Goal: Navigation & Orientation: Find specific page/section

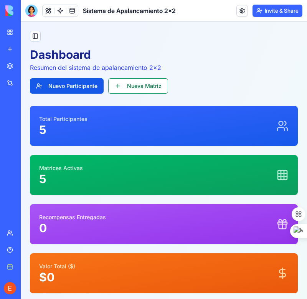
click at [33, 14] on div at bounding box center [31, 11] width 12 height 12
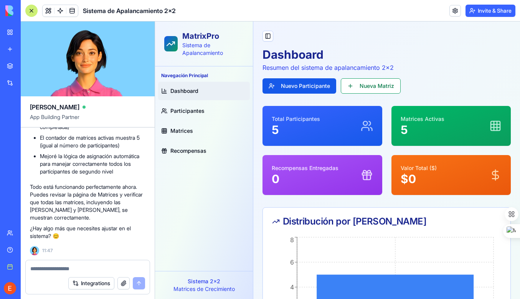
scroll to position [7525, 0]
click at [178, 109] on span "Participantes" at bounding box center [187, 111] width 34 height 8
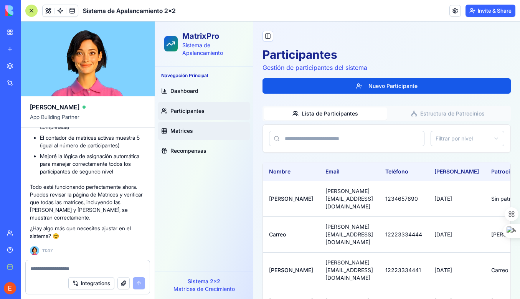
click at [176, 128] on span "Matrices" at bounding box center [181, 131] width 23 height 8
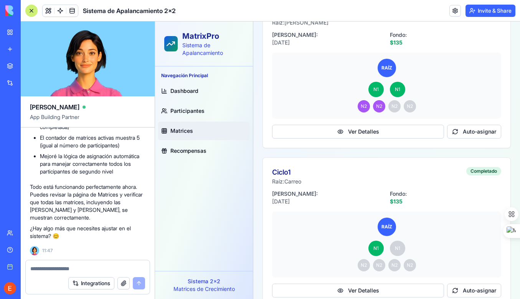
scroll to position [358, 0]
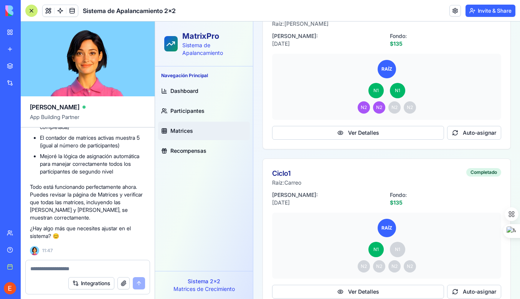
click at [48, 267] on textarea at bounding box center [87, 269] width 115 height 8
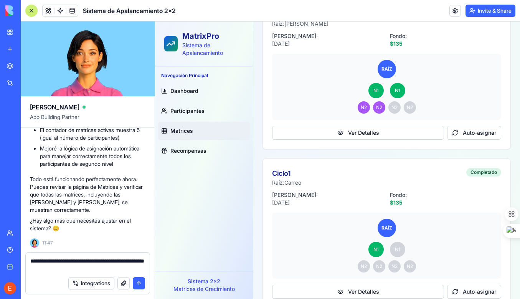
type textarea "**********"
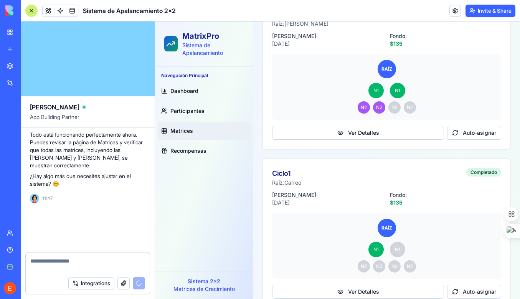
scroll to position [7587, 0]
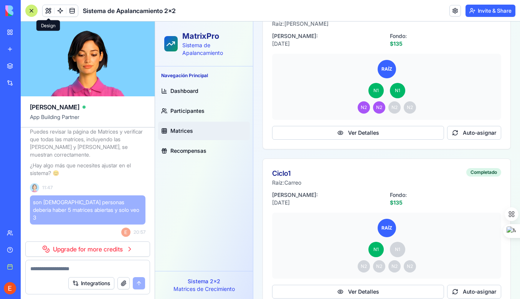
click at [31, 11] on div at bounding box center [31, 11] width 12 height 12
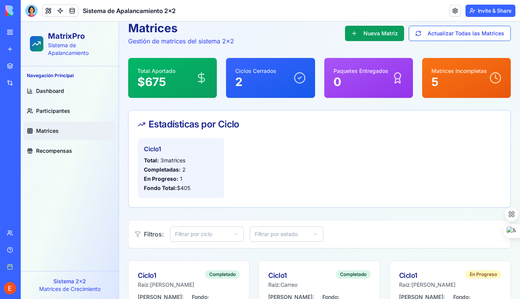
scroll to position [0, 0]
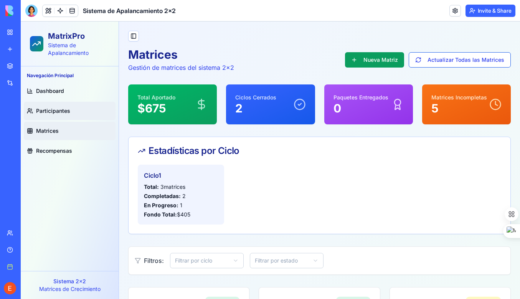
click at [59, 108] on span "Participantes" at bounding box center [53, 111] width 34 height 8
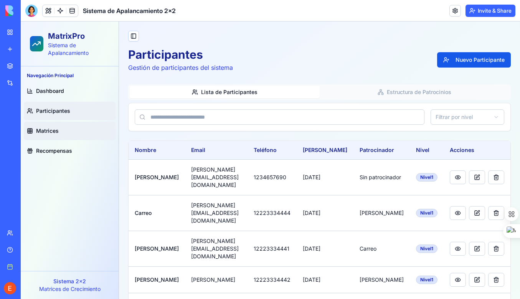
click at [48, 128] on span "Matrices" at bounding box center [47, 131] width 23 height 8
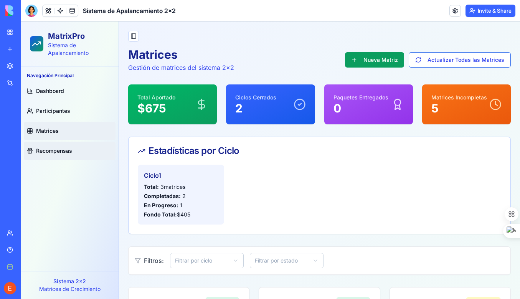
click at [66, 150] on span "Recompensas" at bounding box center [54, 151] width 36 height 8
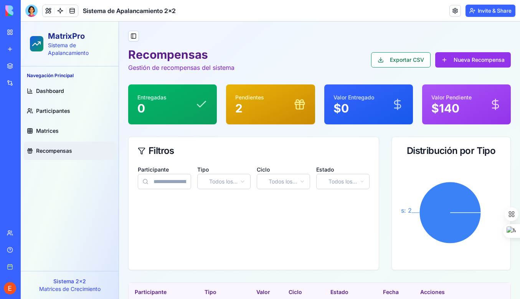
click at [373, 276] on div "Recompensas Gestión de recompensas del sistema Exportar CSV Nueva Recompensa En…" at bounding box center [319, 201] width 382 height 307
click at [48, 89] on span "Dashboard" at bounding box center [50, 91] width 28 height 8
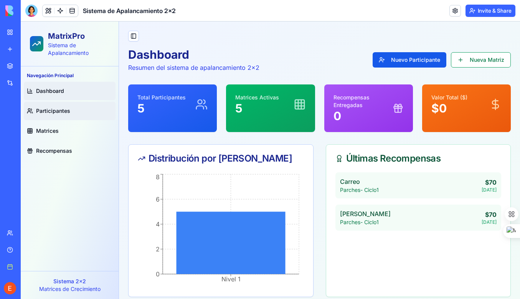
click at [50, 111] on span "Participantes" at bounding box center [53, 111] width 34 height 8
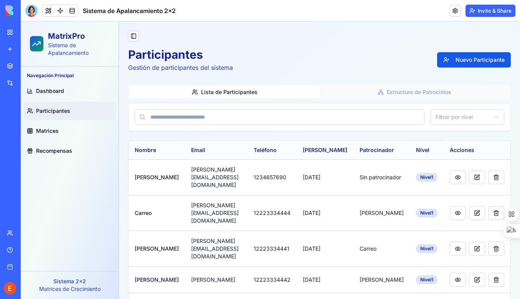
drag, startPoint x: 445, startPoint y: 56, endPoint x: 221, endPoint y: 153, distance: 244.1
click at [204, 151] on th "Email" at bounding box center [216, 150] width 62 height 18
drag, startPoint x: 204, startPoint y: 151, endPoint x: 504, endPoint y: 142, distance: 299.6
click at [504, 142] on th "Acciones" at bounding box center [476, 150] width 67 height 18
drag, startPoint x: 444, startPoint y: 173, endPoint x: 500, endPoint y: 157, distance: 58.9
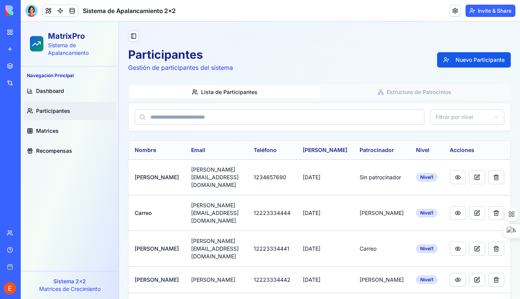
click at [500, 157] on th "Acciones" at bounding box center [476, 150] width 67 height 18
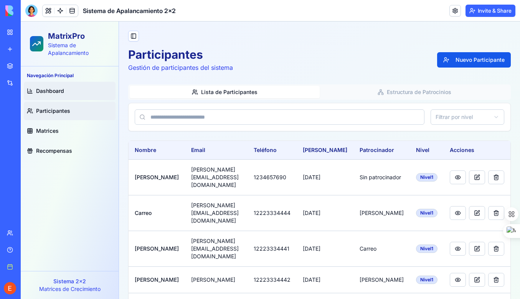
click at [58, 89] on span "Dashboard" at bounding box center [50, 91] width 28 height 8
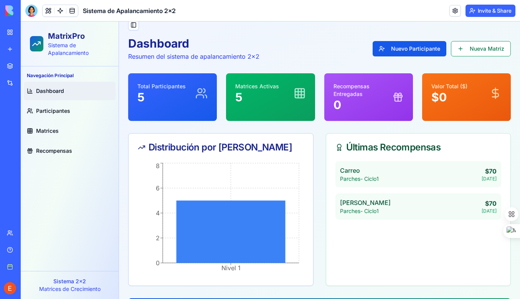
scroll to position [7, 0]
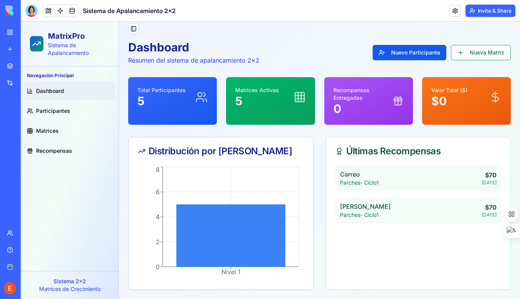
drag, startPoint x: 263, startPoint y: 230, endPoint x: 321, endPoint y: 265, distance: 67.1
click at [321, 265] on div "Distribución por Niveles Nivel 1 0 2 4 6 8 Nivel 1 Últimas Recompensas Carreo P…" at bounding box center [319, 213] width 382 height 153
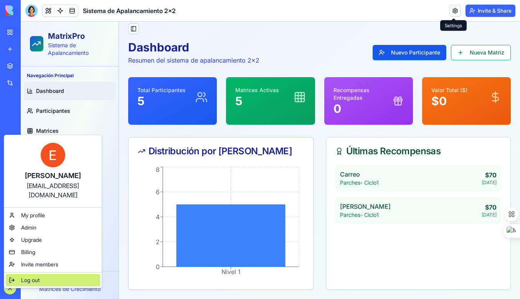
drag, startPoint x: 23, startPoint y: 277, endPoint x: 27, endPoint y: 271, distance: 6.9
click at [27, 271] on div "Eduardo mocataino@gmail.com My profile Admin Upgrade Billing Invite members Log…" at bounding box center [53, 211] width 98 height 153
